Goal: Transaction & Acquisition: Purchase product/service

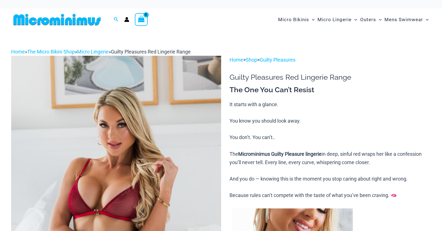
scroll to position [140, 0]
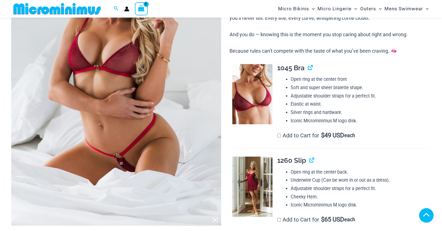
scroll to position [386, 0]
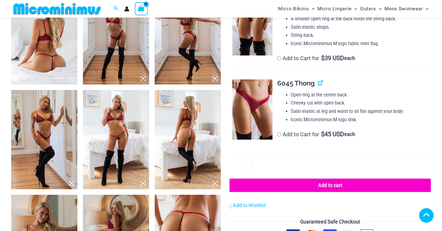
click at [123, 140] on img at bounding box center [116, 139] width 66 height 99
click at [143, 183] on icon at bounding box center [143, 183] width 5 height 5
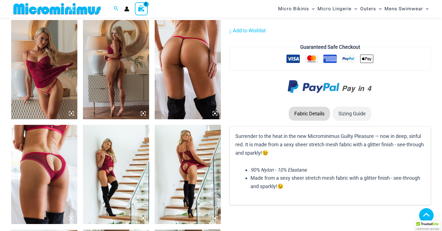
scroll to position [553, 0]
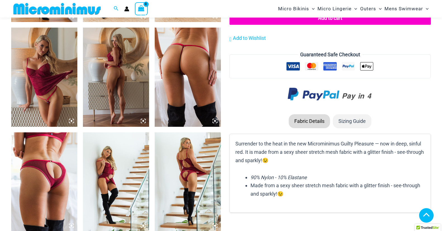
click at [70, 121] on icon at bounding box center [71, 121] width 5 height 5
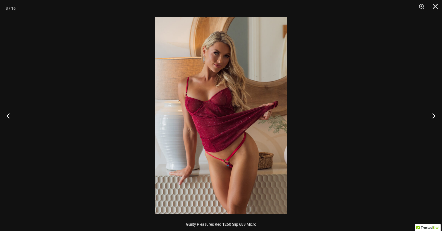
click at [201, 140] on img at bounding box center [221, 116] width 132 height 198
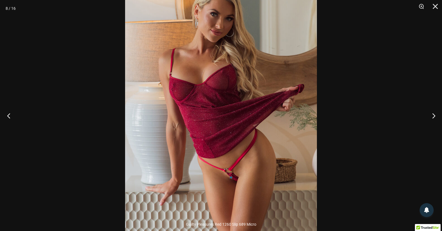
click at [12, 117] on button "Previous" at bounding box center [10, 116] width 21 height 28
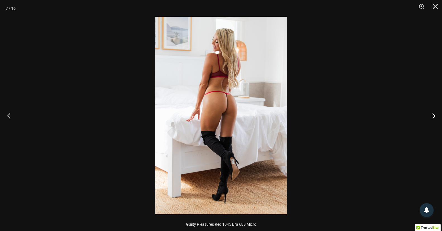
click at [12, 117] on button "Previous" at bounding box center [10, 116] width 21 height 28
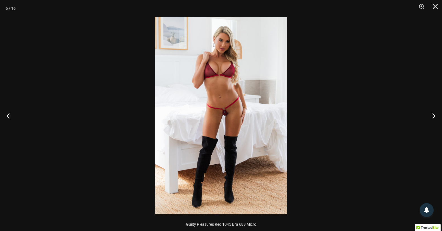
click at [160, 117] on img at bounding box center [221, 116] width 132 height 198
